Goal: Task Accomplishment & Management: Complete application form

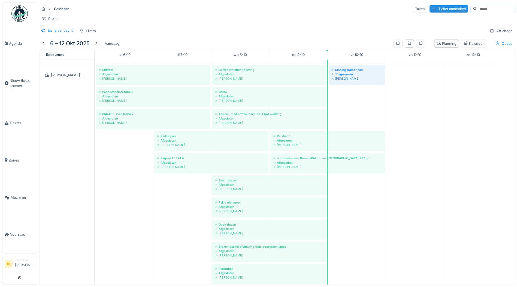
scroll to position [786, 0]
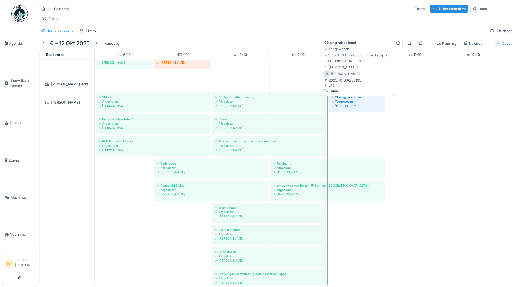
click at [347, 104] on div "Toegewezen" at bounding box center [357, 101] width 51 height 4
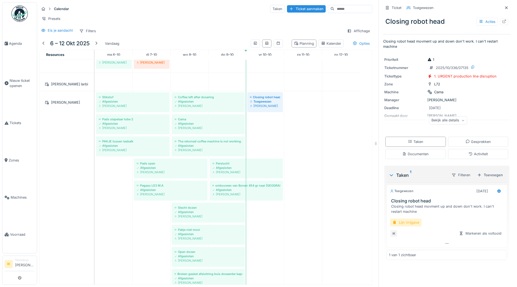
click at [403, 221] on div "Lijn Vrijgave" at bounding box center [406, 222] width 32 height 8
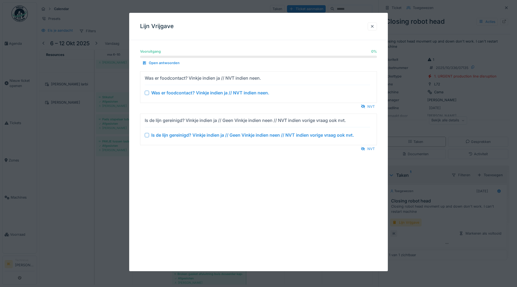
click at [146, 92] on div at bounding box center [147, 93] width 4 height 4
click at [146, 136] on div at bounding box center [147, 135] width 4 height 4
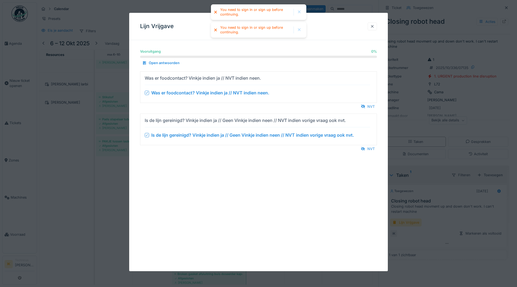
click at [374, 27] on div at bounding box center [372, 26] width 4 height 5
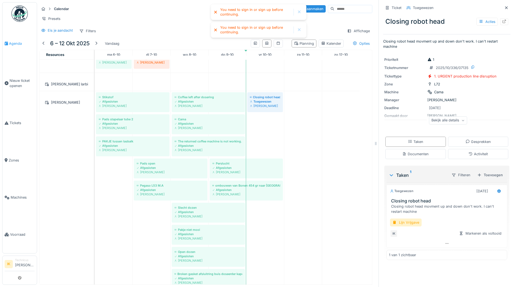
click at [13, 43] on span "Agenda" at bounding box center [22, 43] width 26 height 5
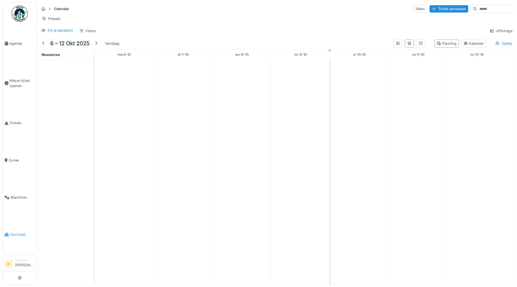
click at [14, 232] on span "Voorraad" at bounding box center [22, 234] width 25 height 5
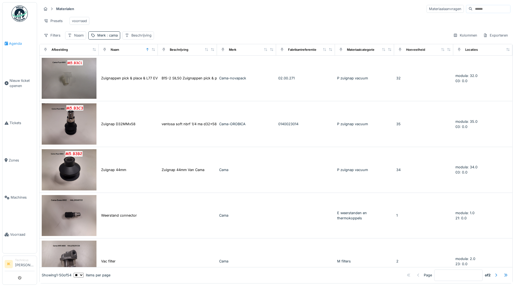
click at [12, 43] on span "Agenda" at bounding box center [22, 43] width 26 height 5
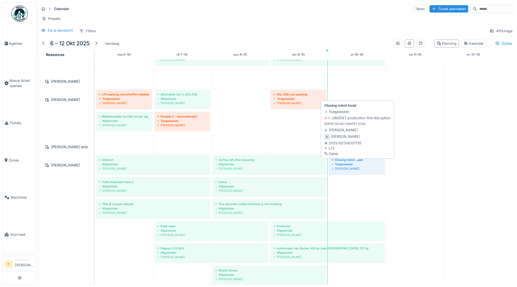
click at [348, 166] on div "Toegewezen" at bounding box center [357, 164] width 51 height 4
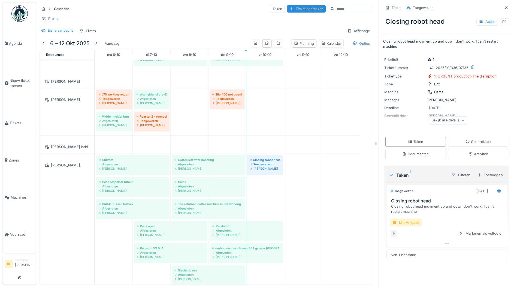
click at [398, 224] on div "Lijn Vrijgave" at bounding box center [406, 222] width 32 height 8
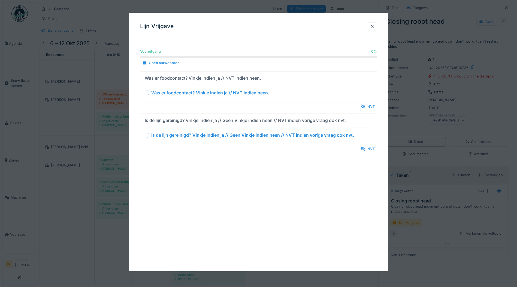
drag, startPoint x: 147, startPoint y: 93, endPoint x: 146, endPoint y: 98, distance: 4.6
click at [147, 94] on div at bounding box center [147, 93] width 4 height 4
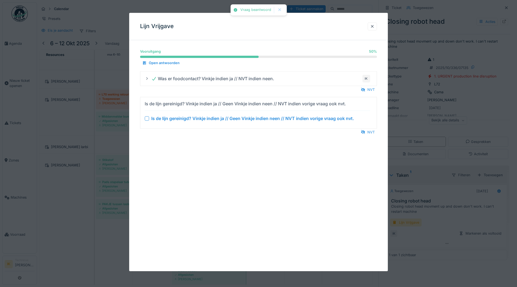
click at [146, 119] on div at bounding box center [147, 118] width 4 height 4
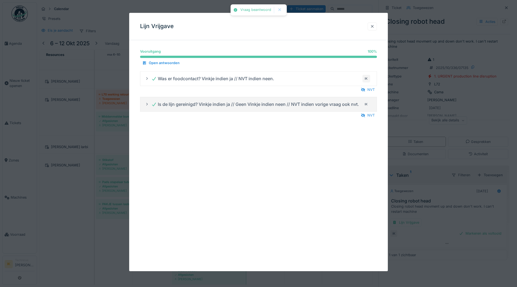
click at [375, 27] on div at bounding box center [372, 26] width 4 height 5
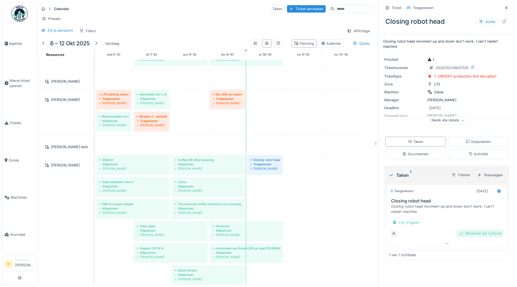
click at [480, 234] on div "Markeren als voltooid" at bounding box center [480, 233] width 47 height 7
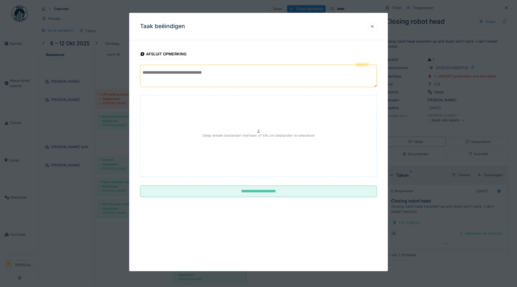
click at [167, 72] on textarea at bounding box center [258, 76] width 237 height 22
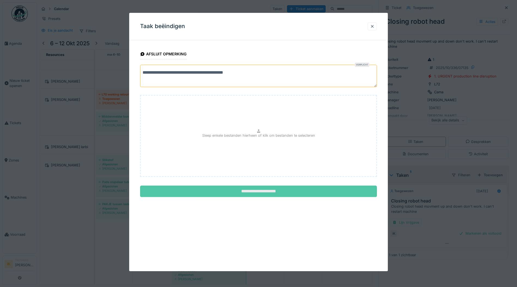
type textarea "**********"
click at [256, 191] on input "**********" at bounding box center [258, 191] width 237 height 11
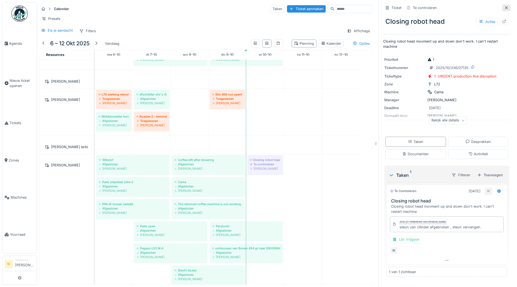
click at [504, 7] on icon at bounding box center [506, 8] width 4 height 4
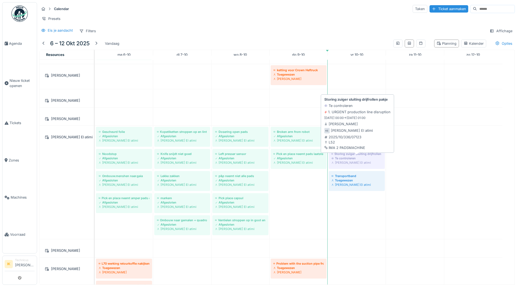
click at [340, 160] on div "Te controleren" at bounding box center [357, 158] width 51 height 4
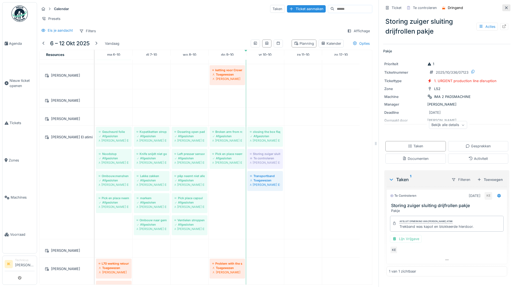
click at [504, 8] on icon at bounding box center [506, 8] width 4 height 4
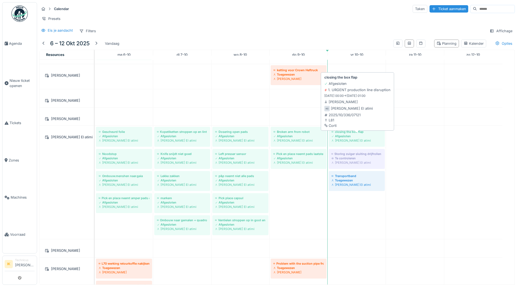
click at [357, 138] on div "Afgesloten" at bounding box center [357, 136] width 51 height 4
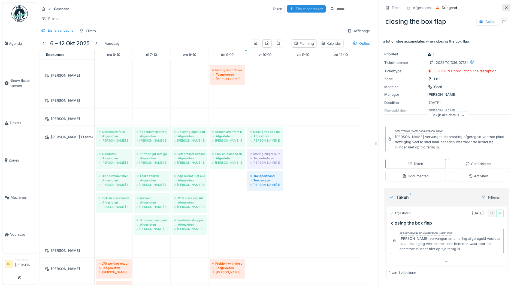
click at [504, 8] on icon at bounding box center [506, 8] width 4 height 4
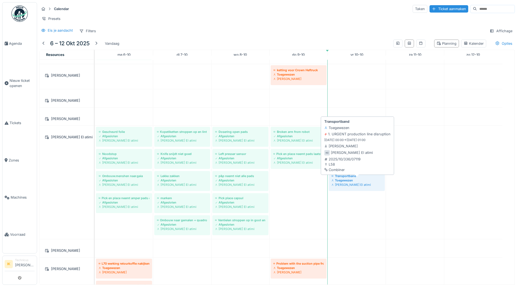
click at [351, 182] on div "Toegewezen" at bounding box center [357, 180] width 51 height 4
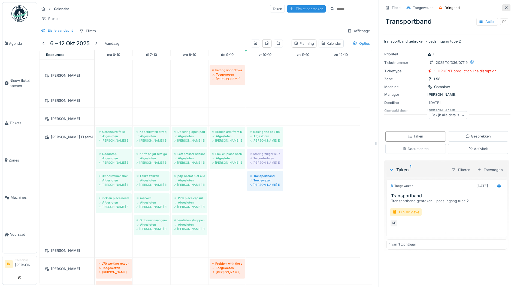
click at [504, 8] on icon at bounding box center [506, 8] width 4 height 4
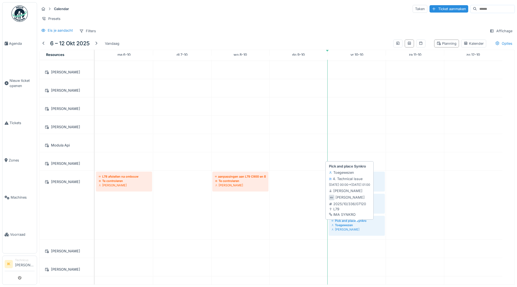
click at [347, 227] on div "Toegewezen" at bounding box center [357, 225] width 51 height 4
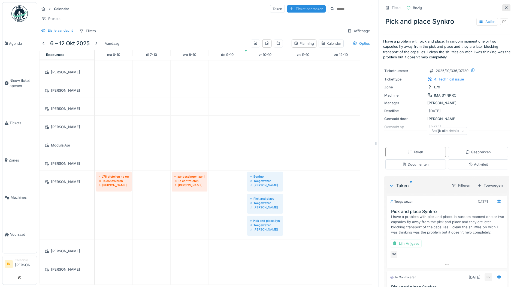
click at [505, 8] on icon at bounding box center [506, 7] width 3 height 3
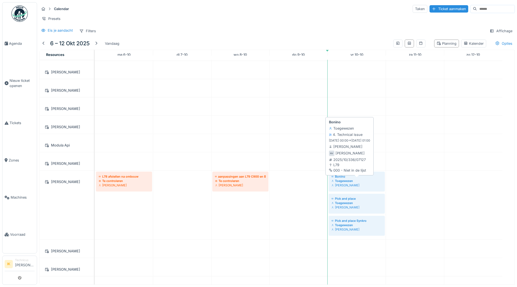
click at [347, 183] on div "Toegewezen" at bounding box center [357, 181] width 51 height 4
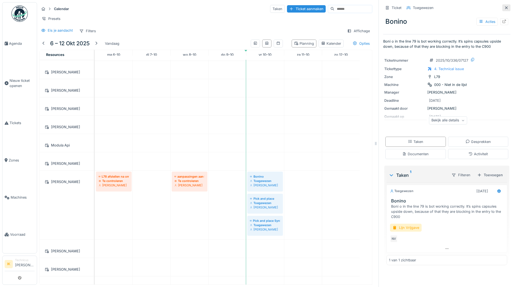
click at [504, 8] on icon at bounding box center [506, 8] width 4 height 4
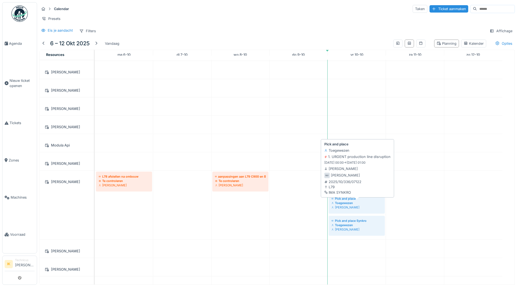
click at [345, 205] on div "Toegewezen" at bounding box center [357, 203] width 51 height 4
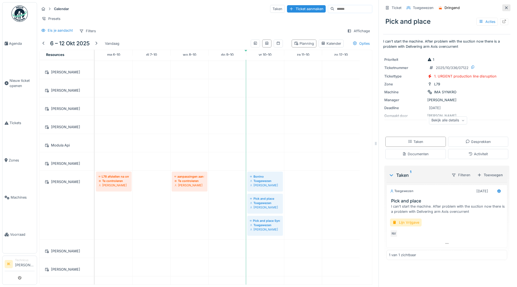
click at [504, 7] on icon at bounding box center [506, 8] width 4 height 4
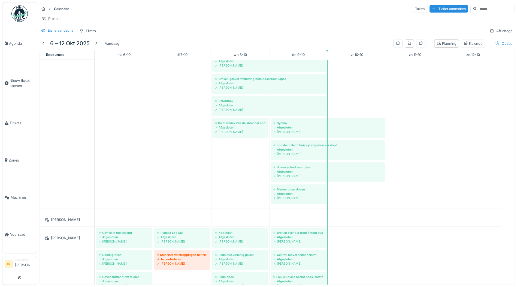
scroll to position [931, 0]
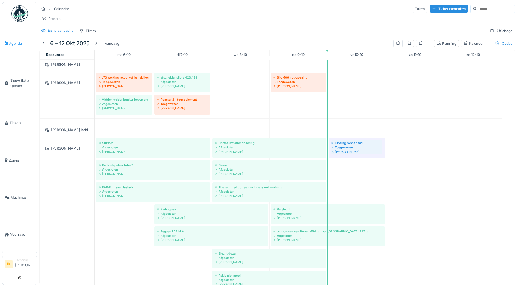
click at [13, 43] on span "Agenda" at bounding box center [22, 43] width 26 height 5
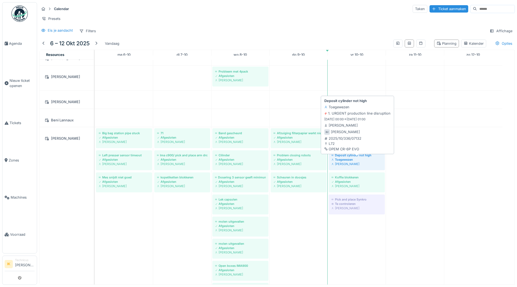
click at [356, 162] on div "Toegewezen" at bounding box center [357, 159] width 51 height 4
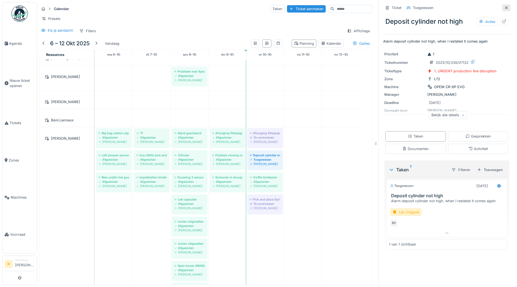
click at [504, 7] on icon at bounding box center [506, 8] width 4 height 4
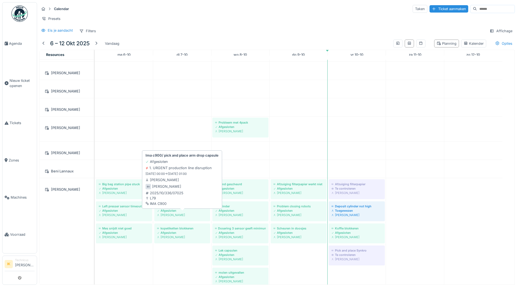
scroll to position [23, 0]
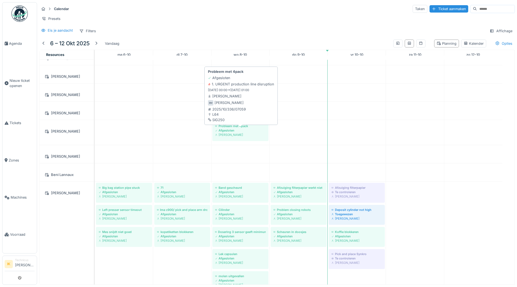
click at [239, 128] on div "Probleem met 4pack" at bounding box center [240, 126] width 51 height 4
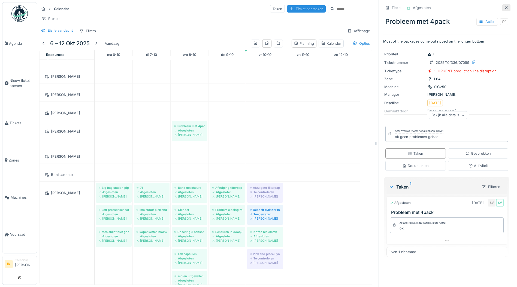
click at [504, 6] on icon at bounding box center [506, 8] width 4 height 4
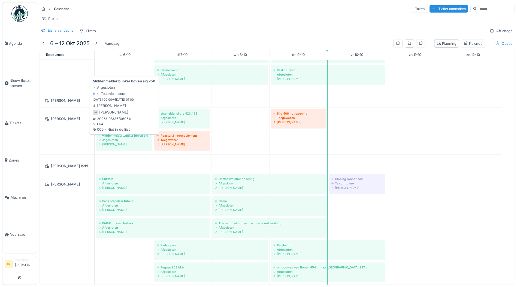
scroll to position [722, 0]
